Goal: Navigation & Orientation: Find specific page/section

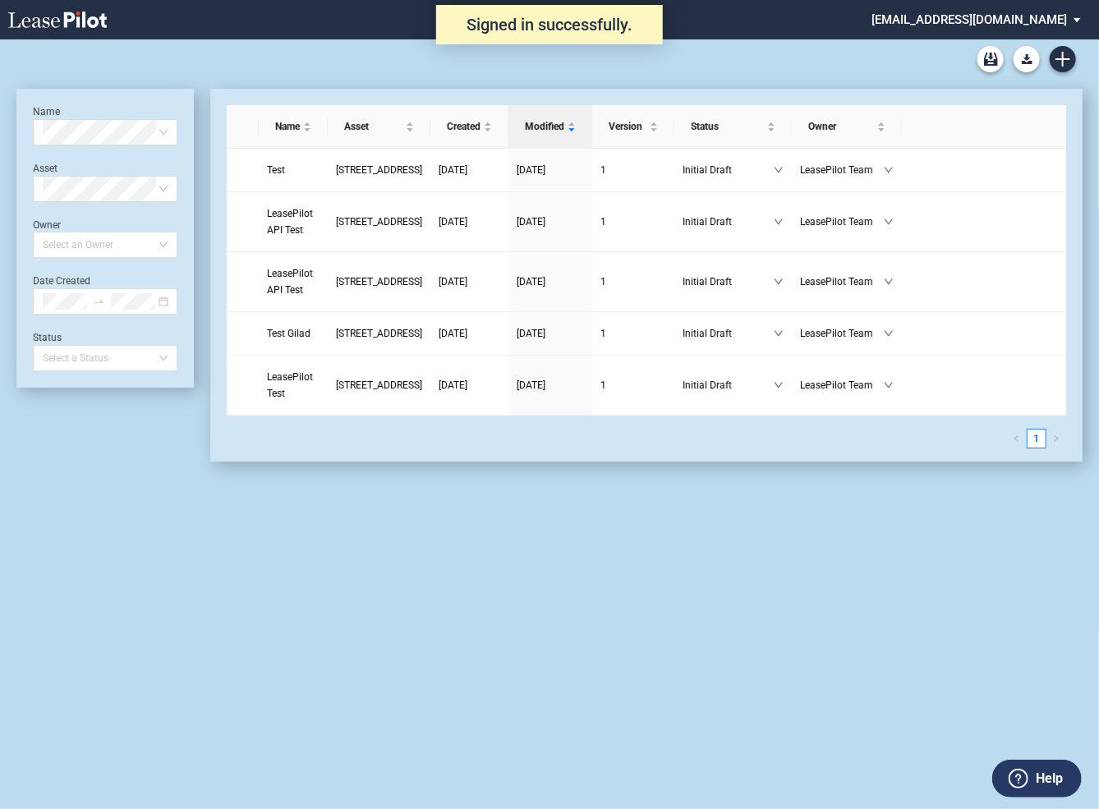
click at [979, 21] on md-select "admin@leasepilot.co Super Admin Area Admin Area Settings Sign Out" at bounding box center [982, 18] width 225 height 37
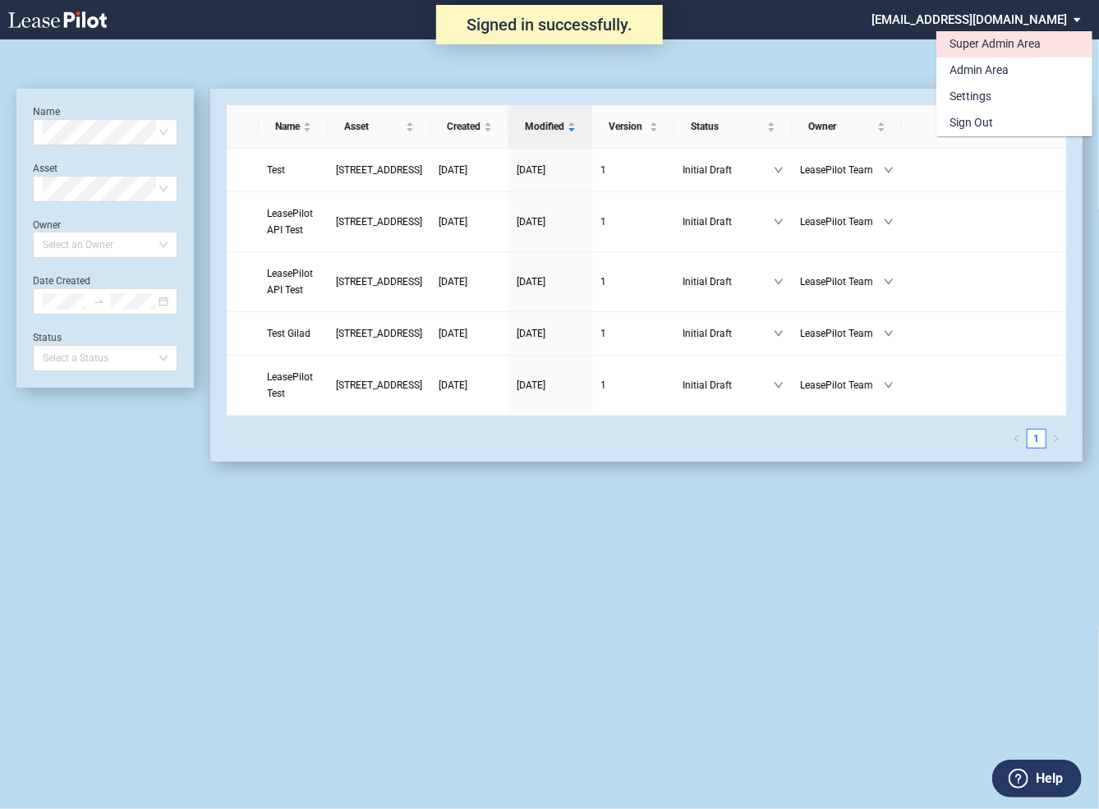
click at [972, 42] on div "Super Admin Area" at bounding box center [994, 44] width 91 height 16
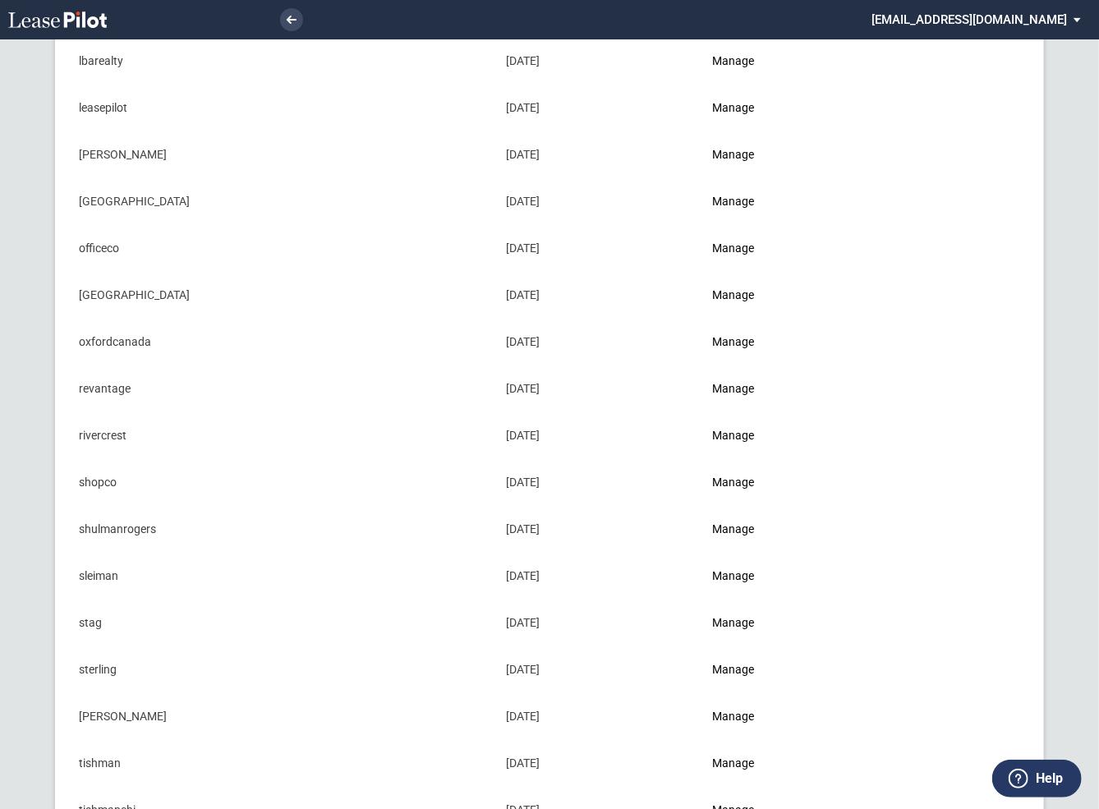
scroll to position [1384, 0]
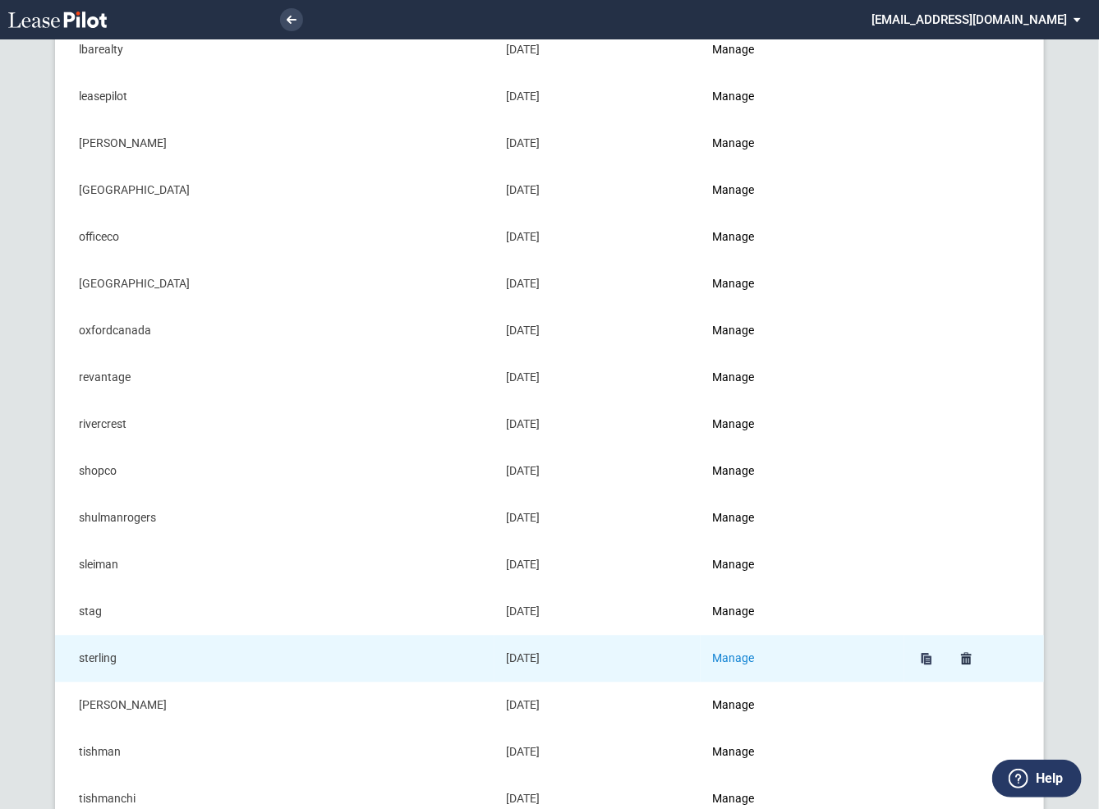
click at [754, 651] on link "Manage" at bounding box center [733, 657] width 42 height 13
click at [751, 651] on link "Manage" at bounding box center [733, 657] width 42 height 13
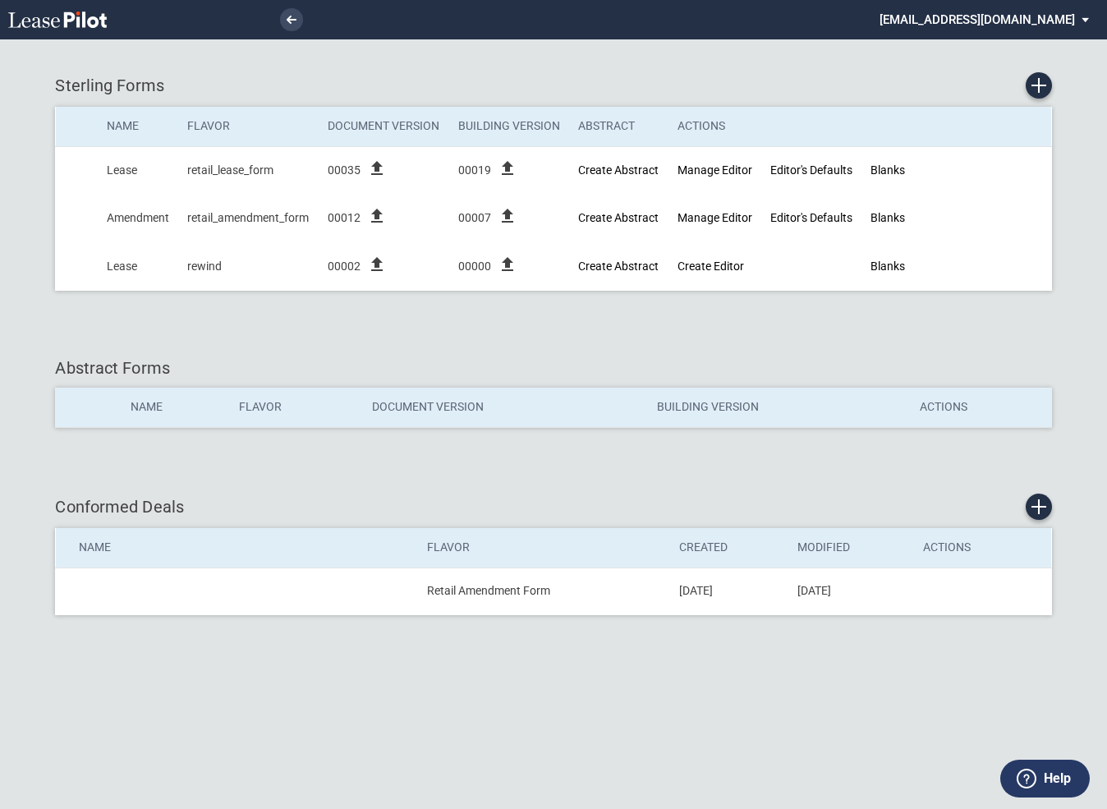
click at [1043, 15] on md-select "admin@leasepilot.co Super Admin Area Admin Area Settings Sign Out" at bounding box center [990, 18] width 225 height 37
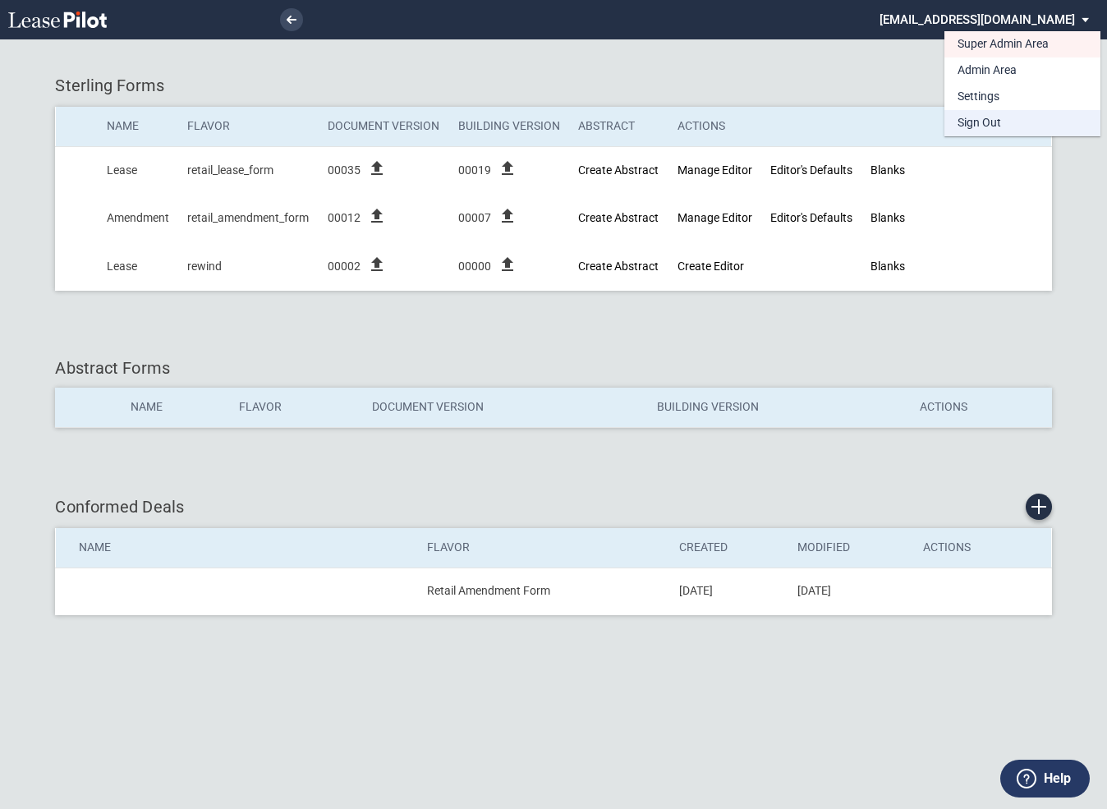
click at [979, 121] on div "Sign Out" at bounding box center [980, 123] width 44 height 16
